Goal: Transaction & Acquisition: Purchase product/service

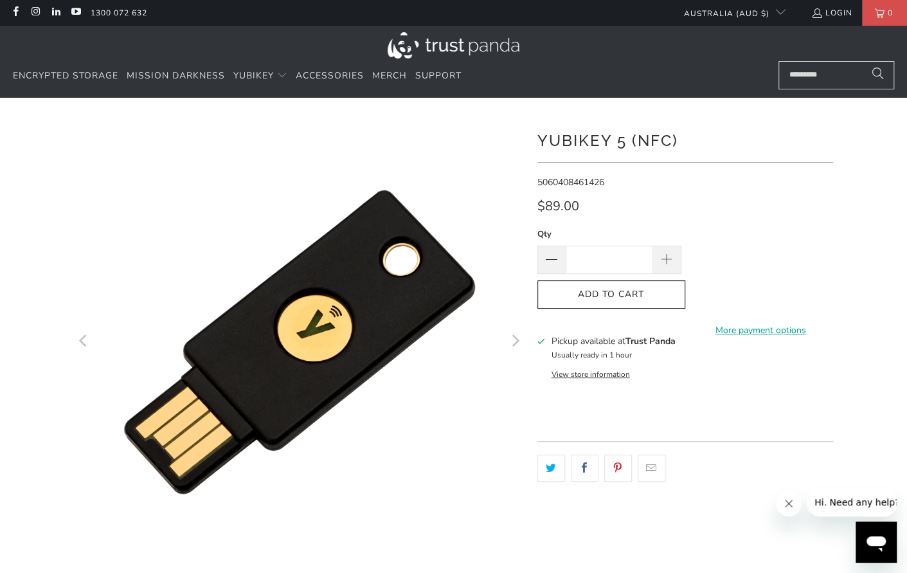
click at [559, 180] on span "5060408461426" at bounding box center [570, 182] width 67 height 12
copy span "5060408461426"
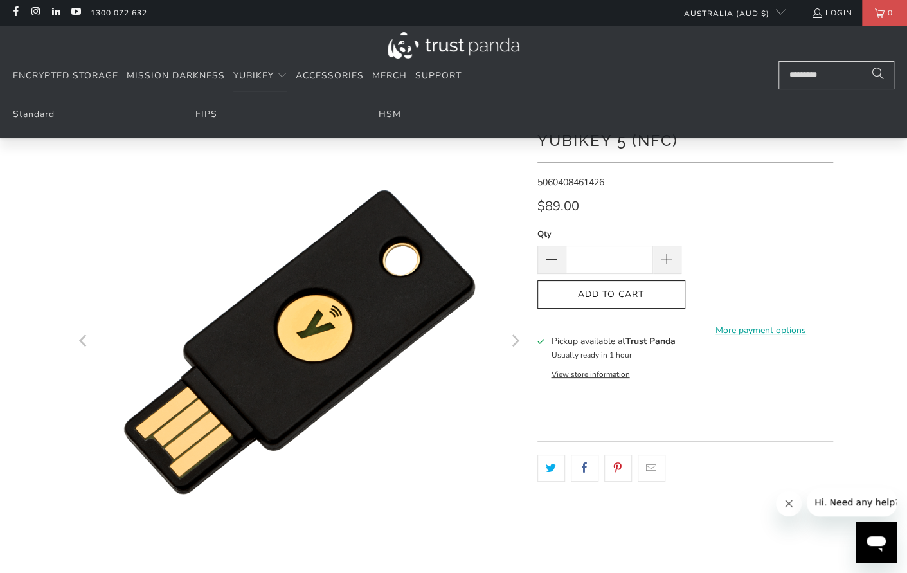
click at [59, 107] on li "Standard" at bounding box center [88, 114] width 150 height 14
click at [32, 114] on link "Standard" at bounding box center [34, 114] width 42 height 12
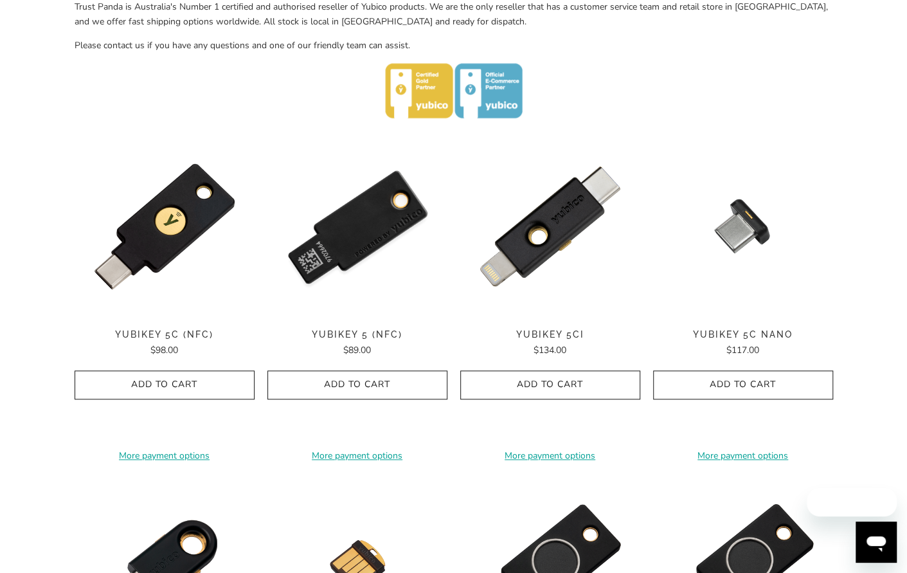
scroll to position [579, 0]
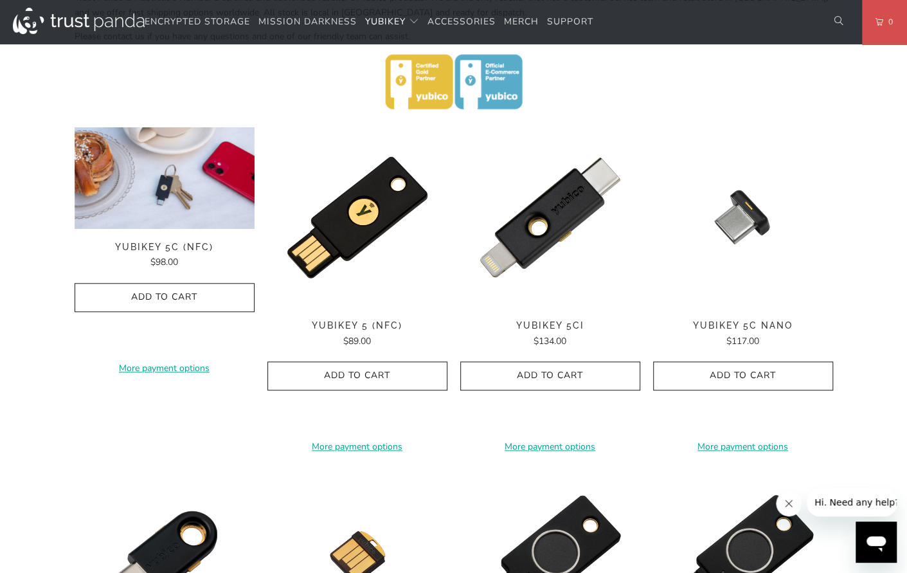
click at [174, 221] on img at bounding box center [165, 178] width 180 height 102
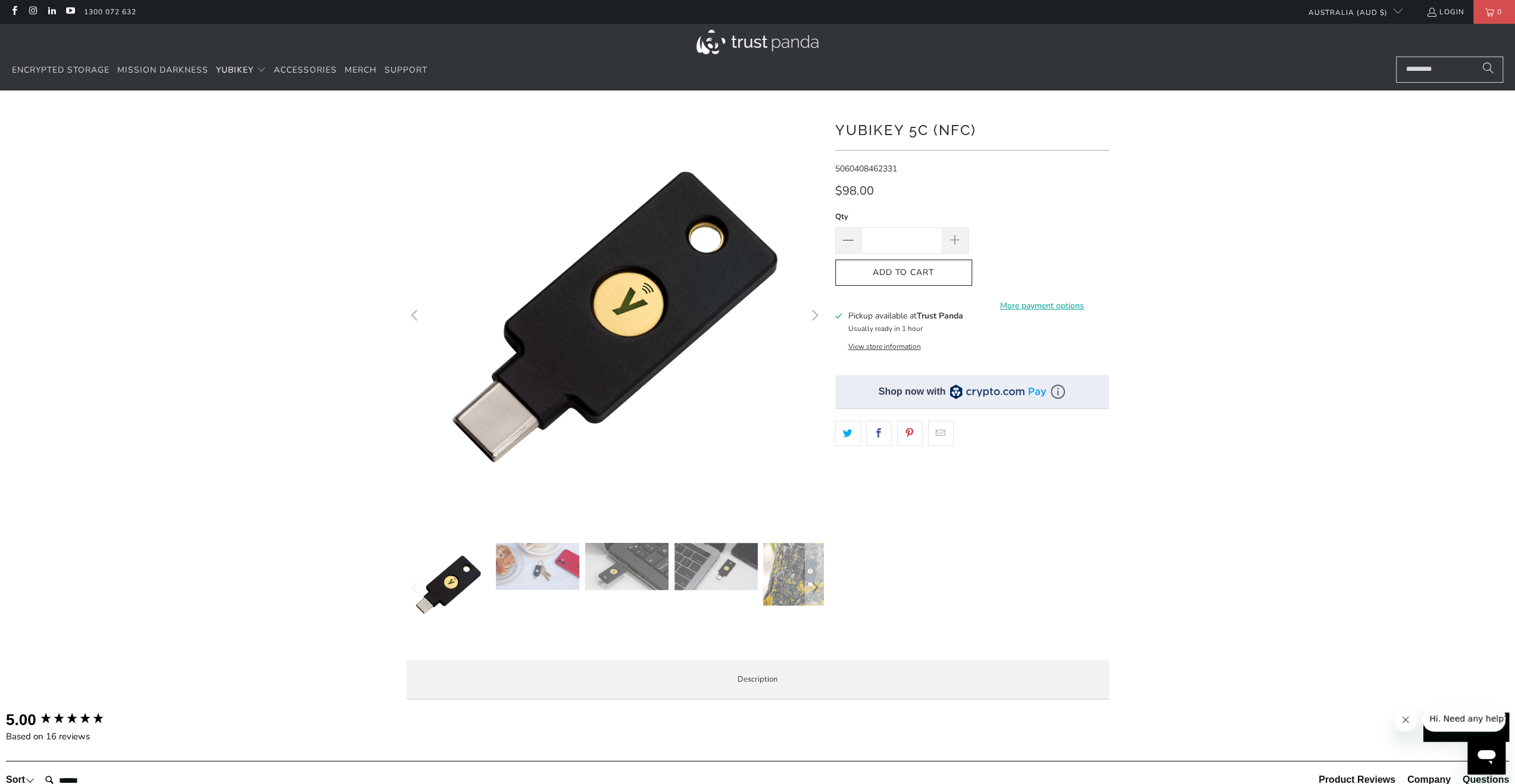
click at [840, 319] on div at bounding box center [758, 408] width 1515 height 601
